Goal: Information Seeking & Learning: Learn about a topic

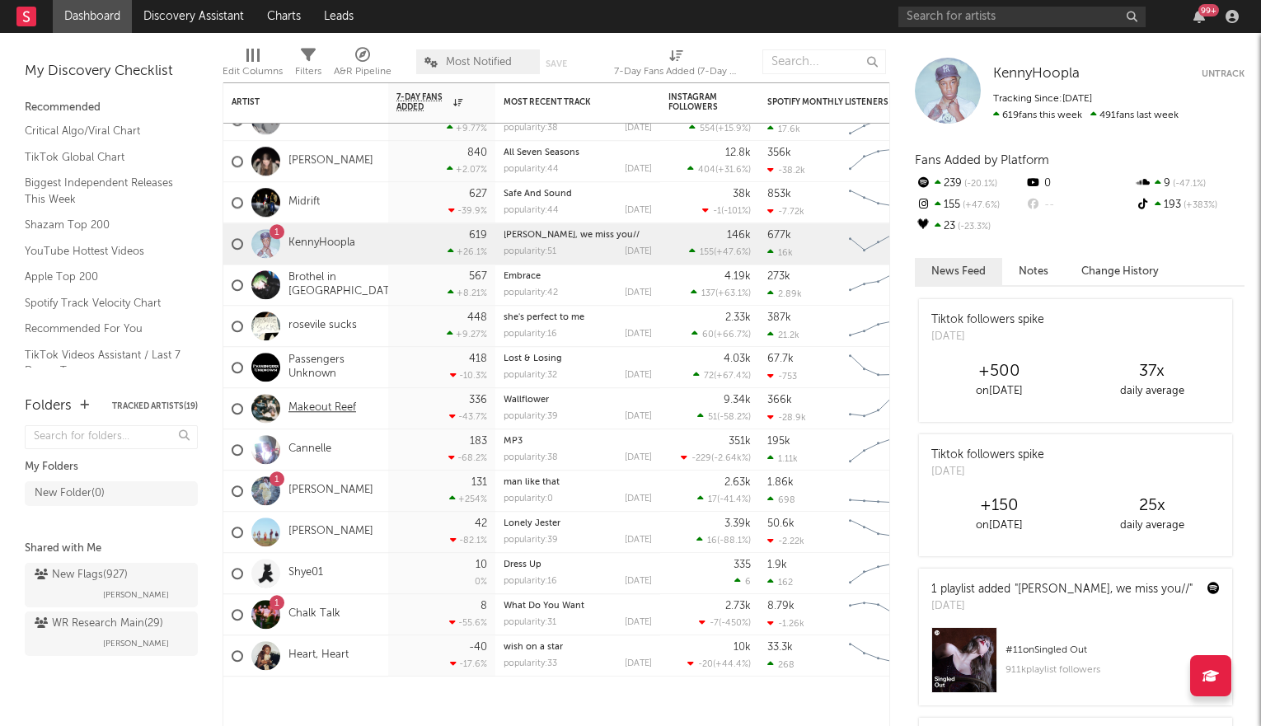
click at [333, 409] on link "Makeout Reef" at bounding box center [323, 409] width 68 height 14
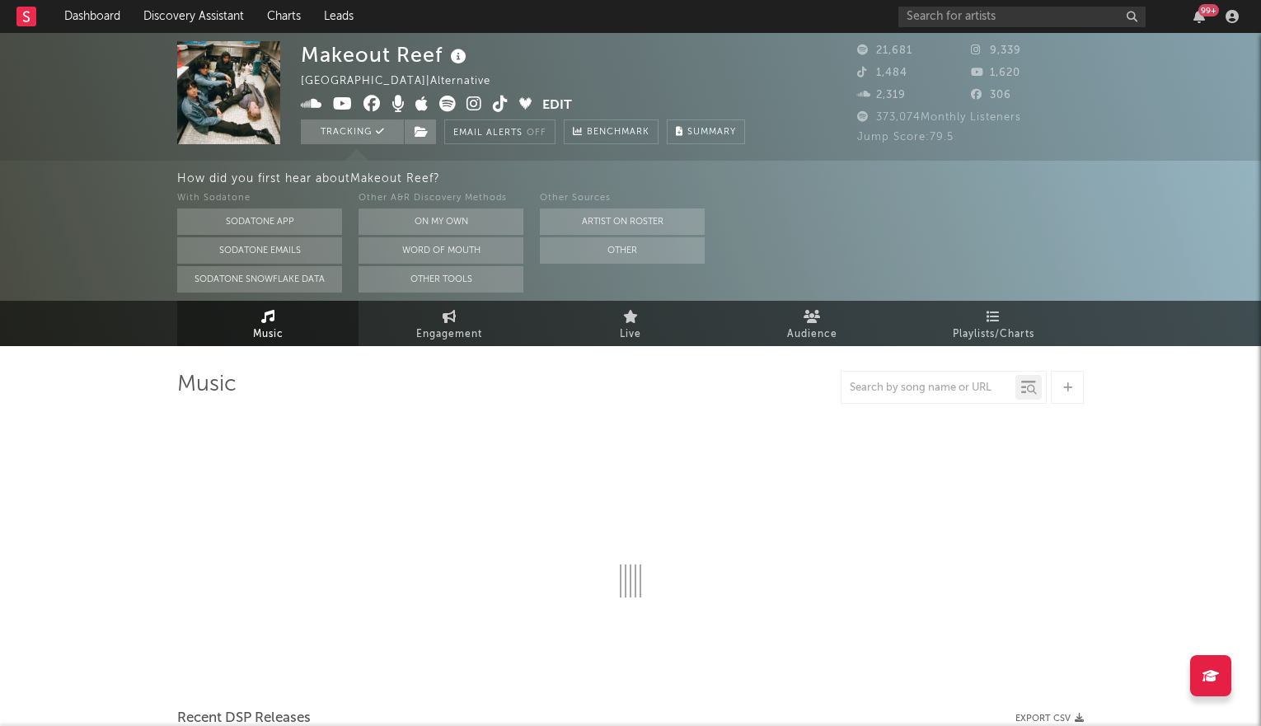
select select "6m"
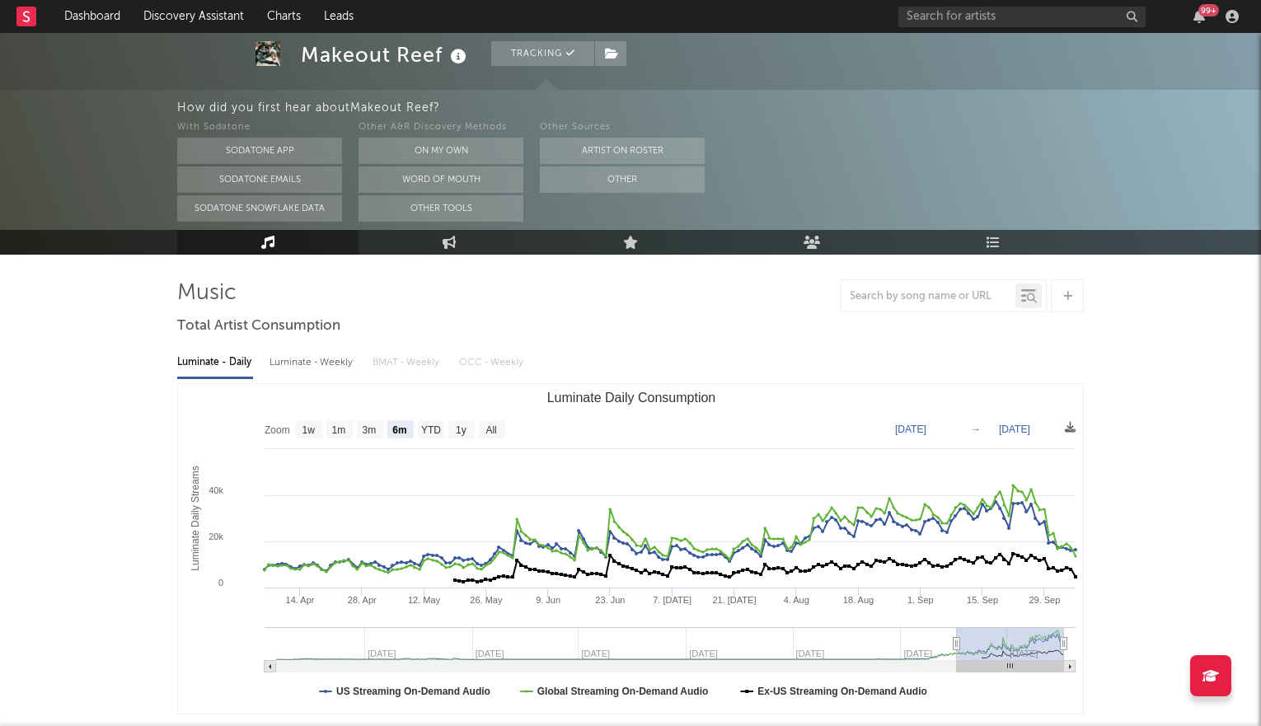
scroll to position [110, 0]
